Goal: Check status: Check status

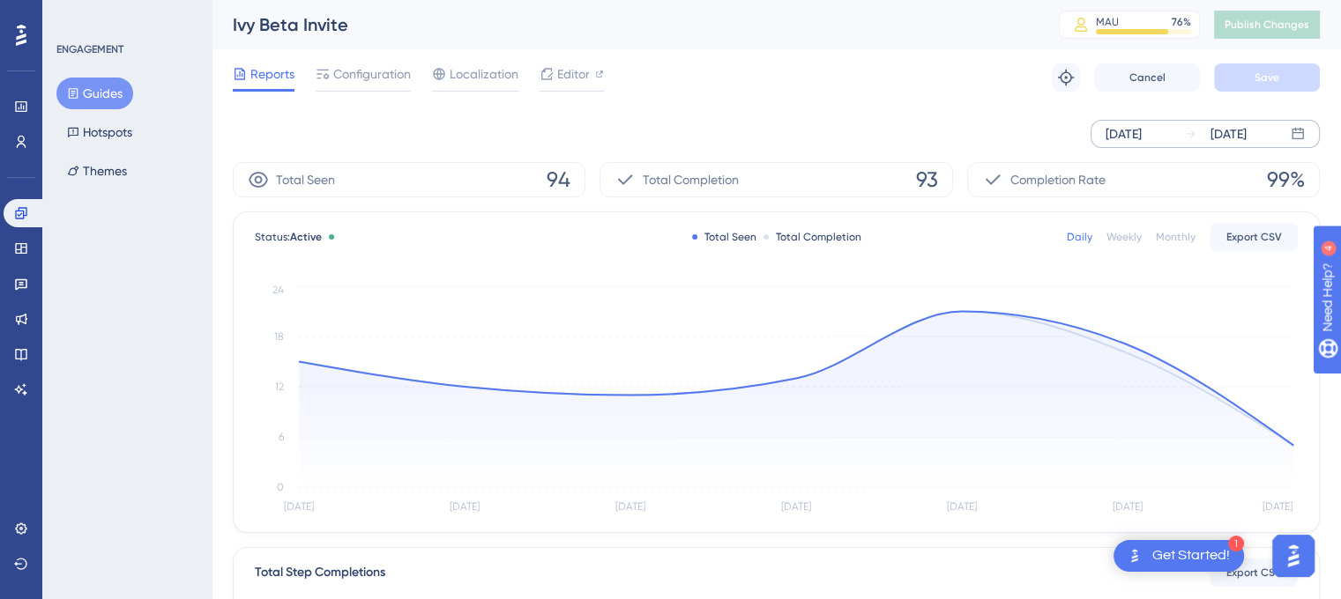
click at [1142, 128] on div "[DATE]" at bounding box center [1123, 133] width 36 height 21
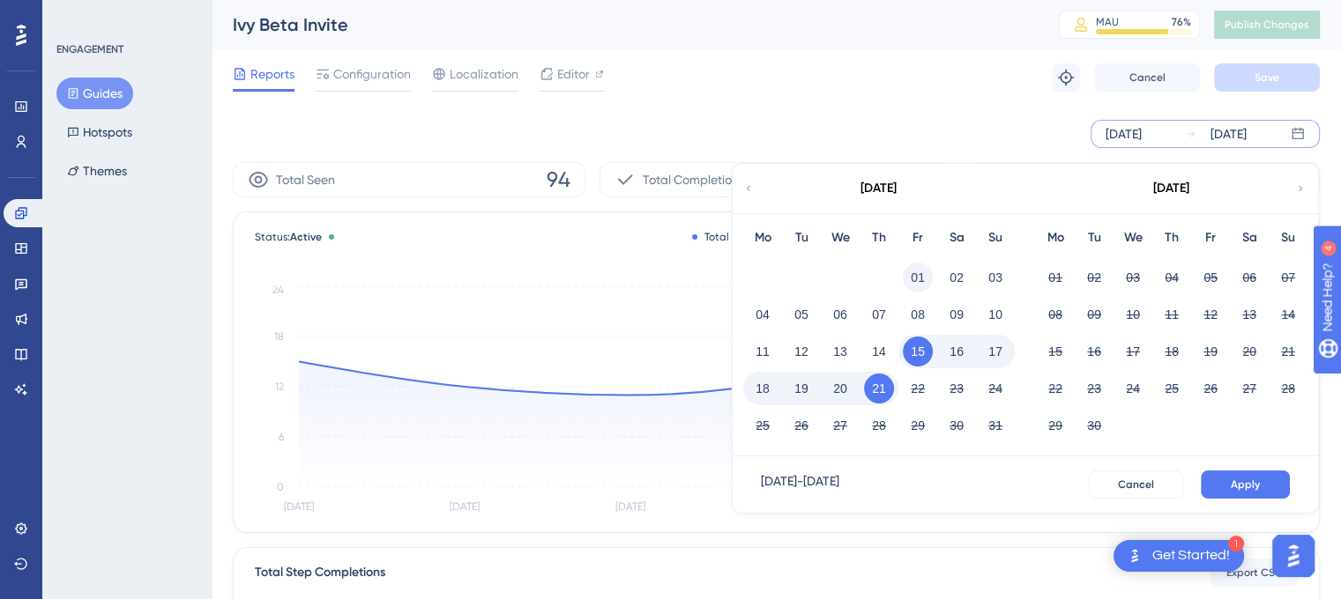
click at [917, 280] on button "01" at bounding box center [918, 278] width 30 height 30
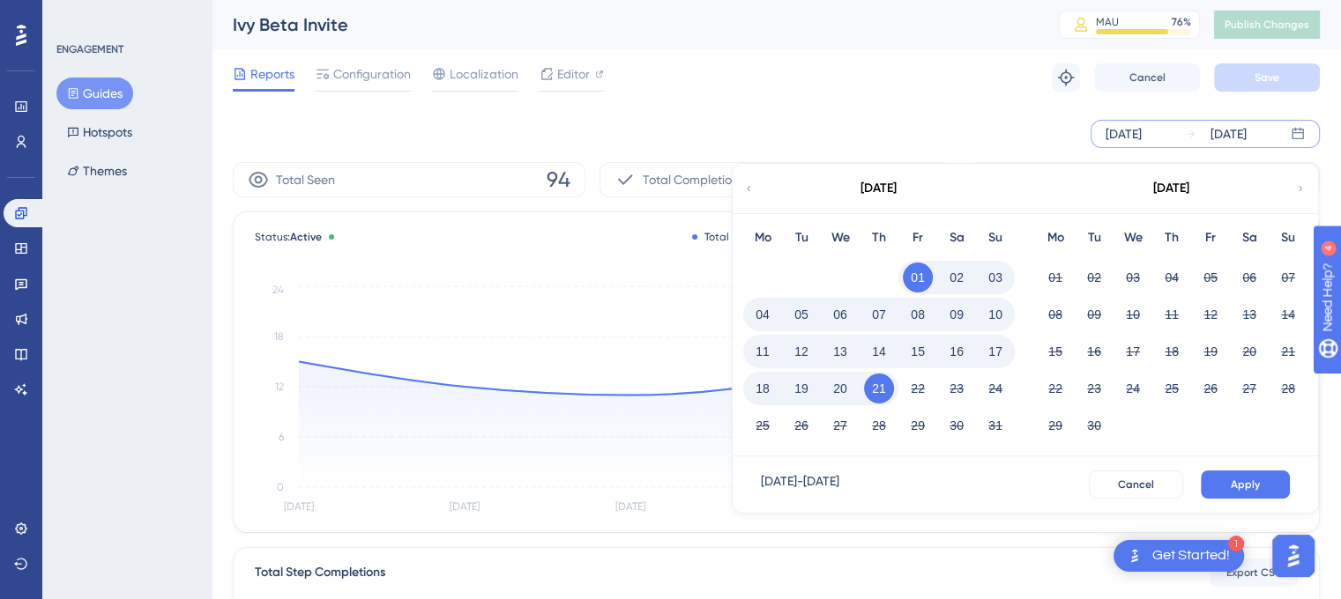
click at [751, 184] on icon at bounding box center [748, 189] width 11 height 16
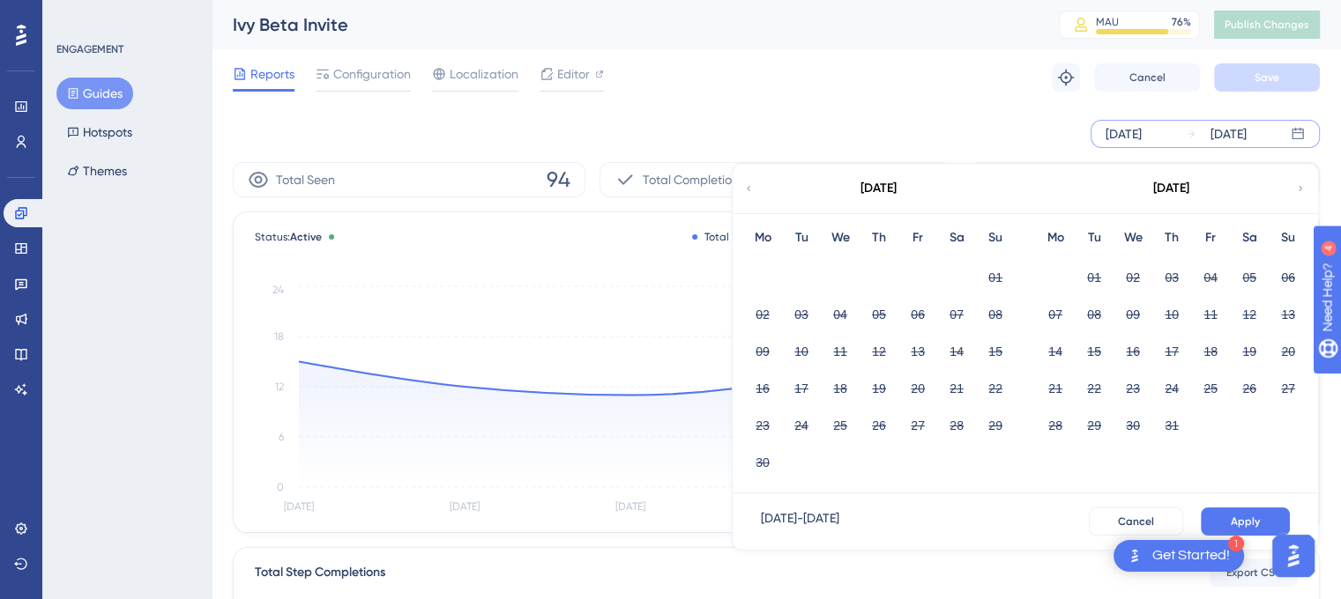
click at [748, 185] on icon at bounding box center [748, 189] width 11 height 16
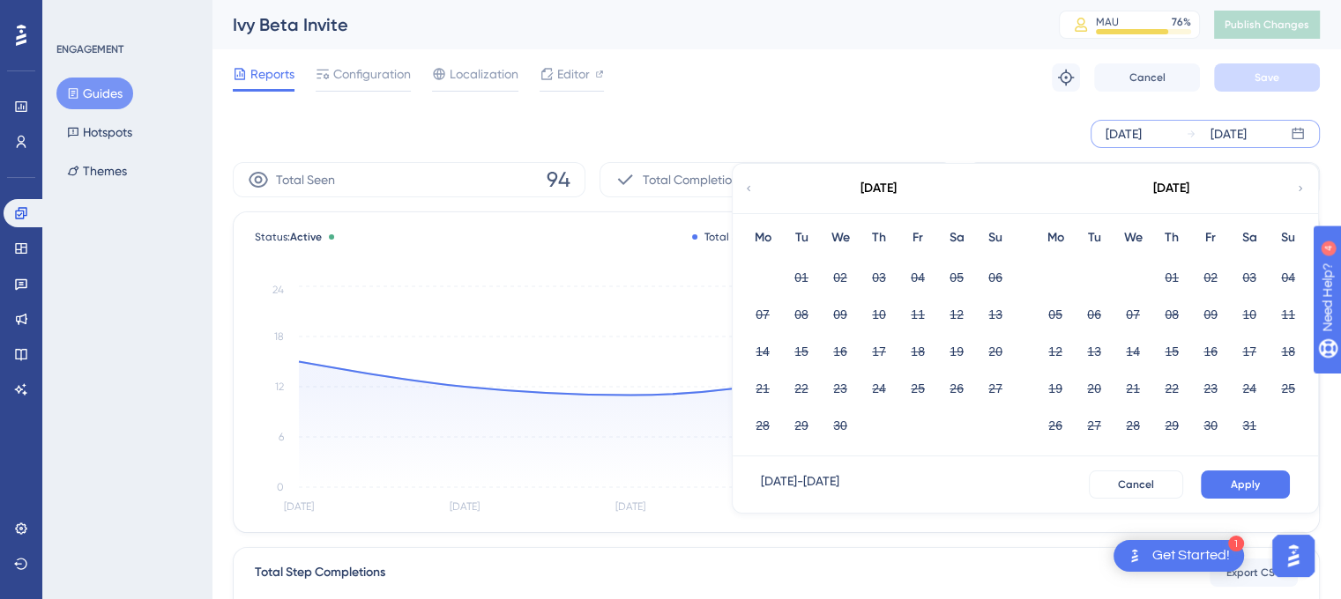
click at [1289, 188] on div "[DATE]" at bounding box center [1170, 188] width 291 height 49
click at [1303, 179] on div "[DATE]" at bounding box center [1170, 188] width 291 height 49
click at [1301, 189] on icon at bounding box center [1300, 188] width 4 height 5
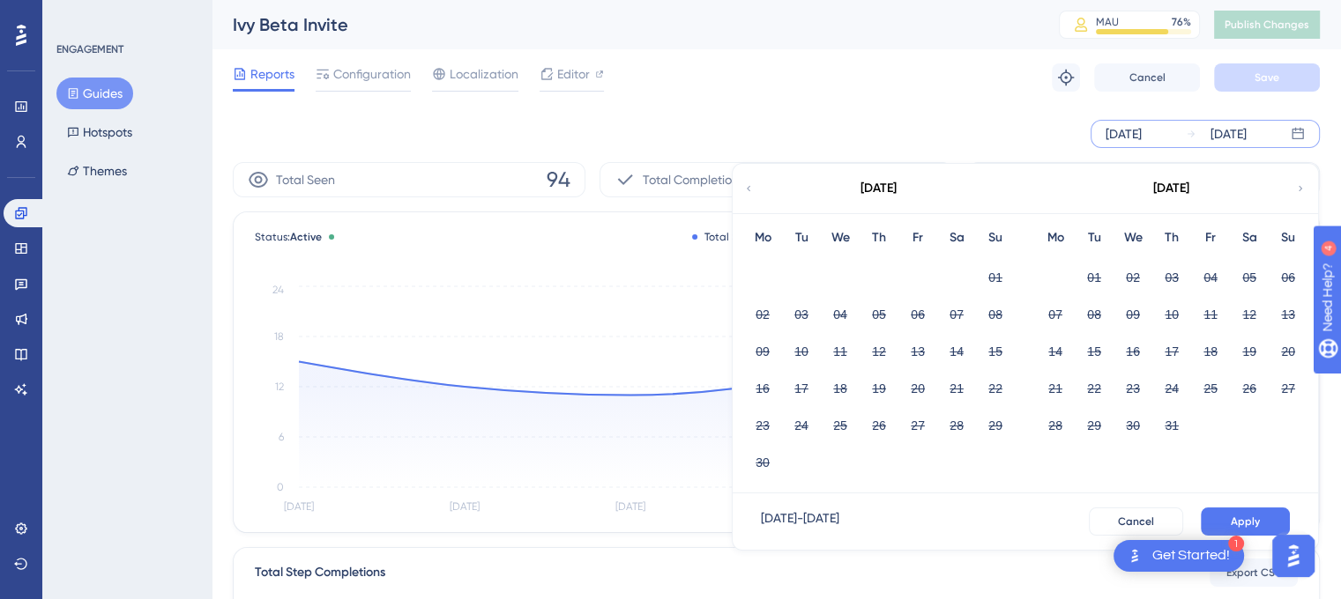
click at [1301, 189] on icon at bounding box center [1300, 188] width 4 height 5
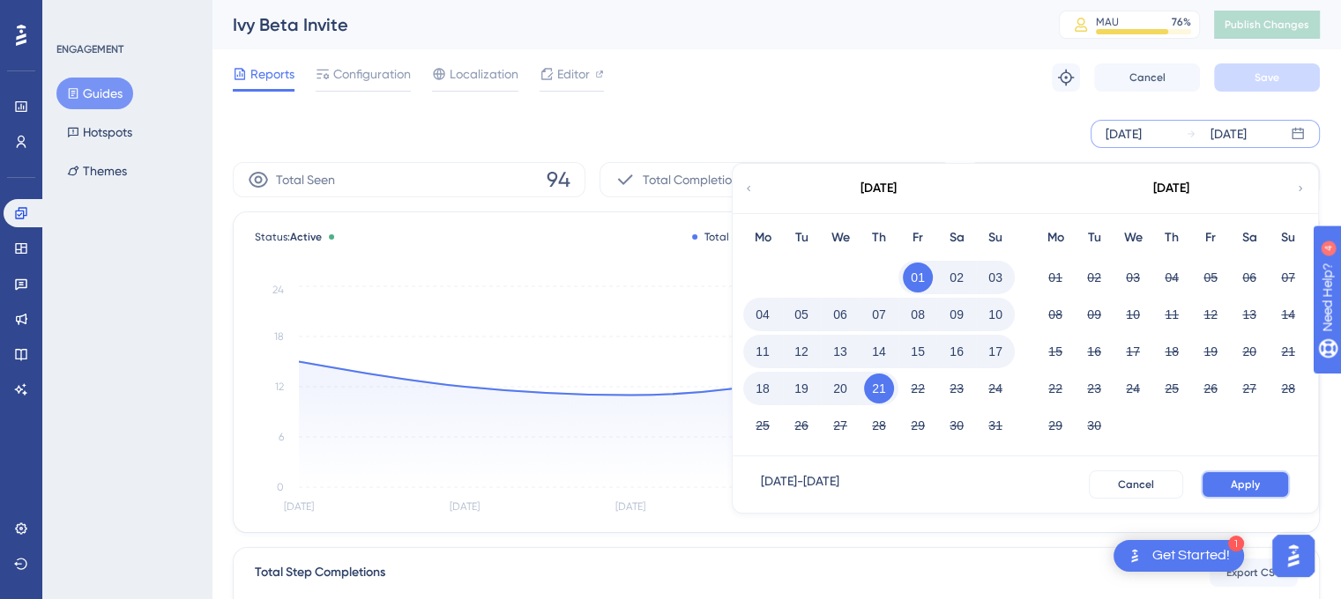
click at [1281, 485] on button "Apply" at bounding box center [1245, 485] width 89 height 28
